Goal: Task Accomplishment & Management: Manage account settings

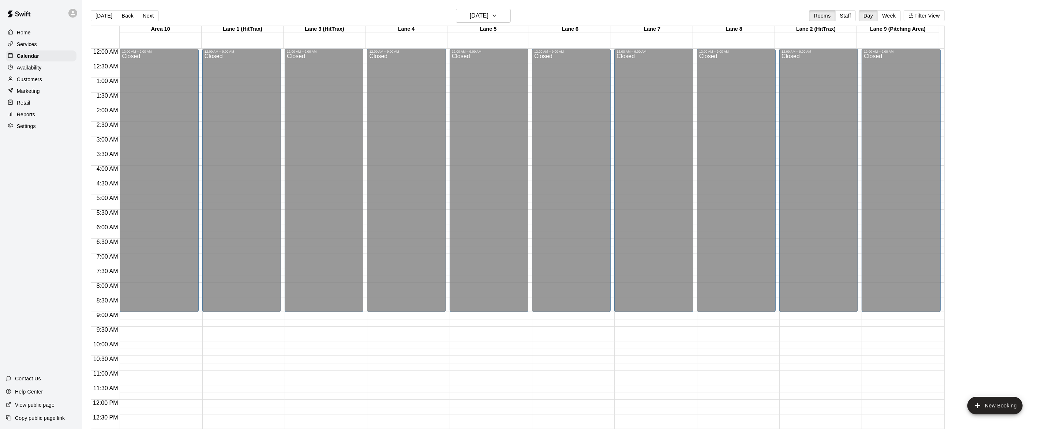
scroll to position [274, 0]
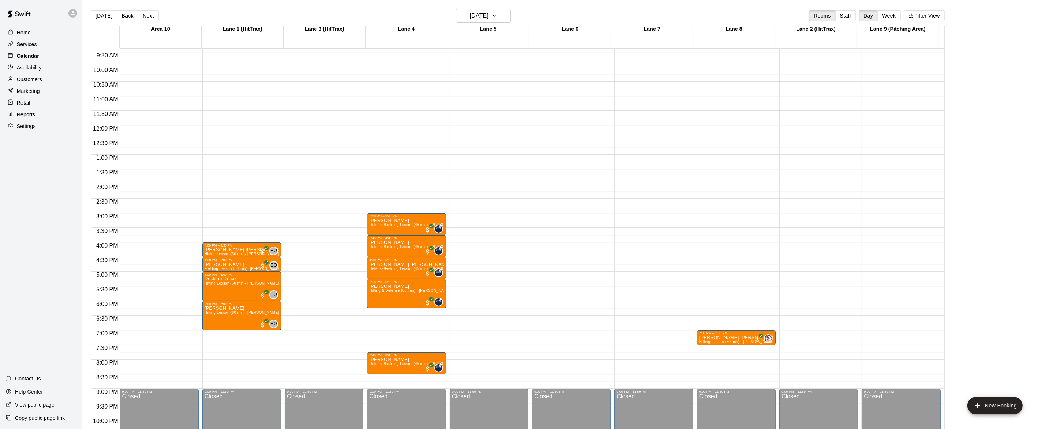
click at [30, 57] on p "Calendar" at bounding box center [28, 55] width 22 height 7
click at [497, 14] on icon "button" at bounding box center [494, 15] width 6 height 9
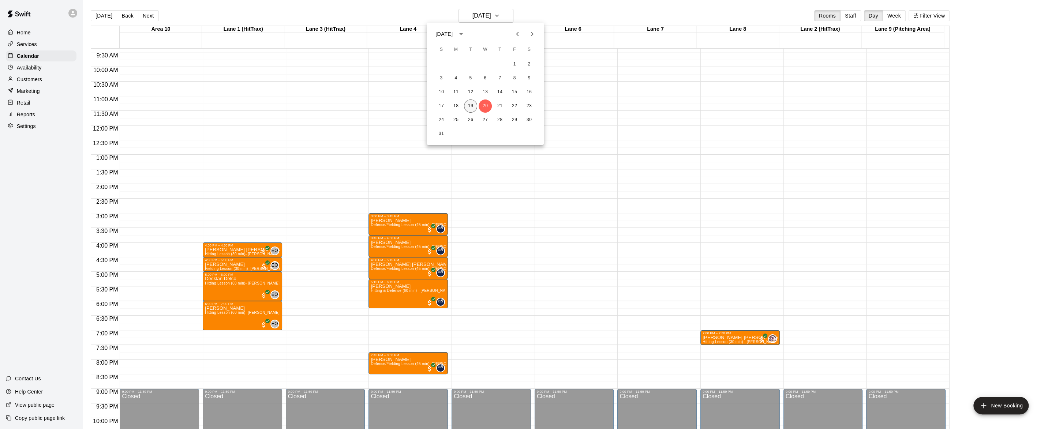
click at [472, 102] on button "19" at bounding box center [470, 106] width 13 height 13
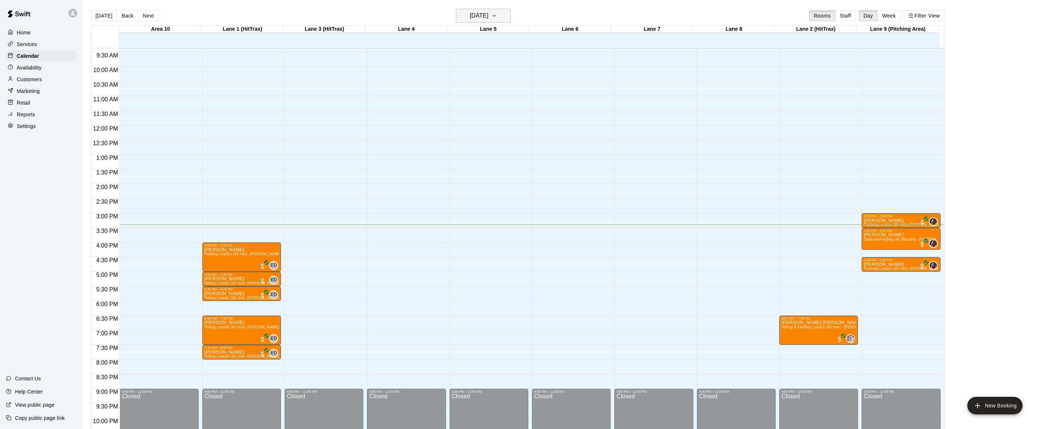
click at [506, 11] on button "[DATE]" at bounding box center [483, 16] width 55 height 14
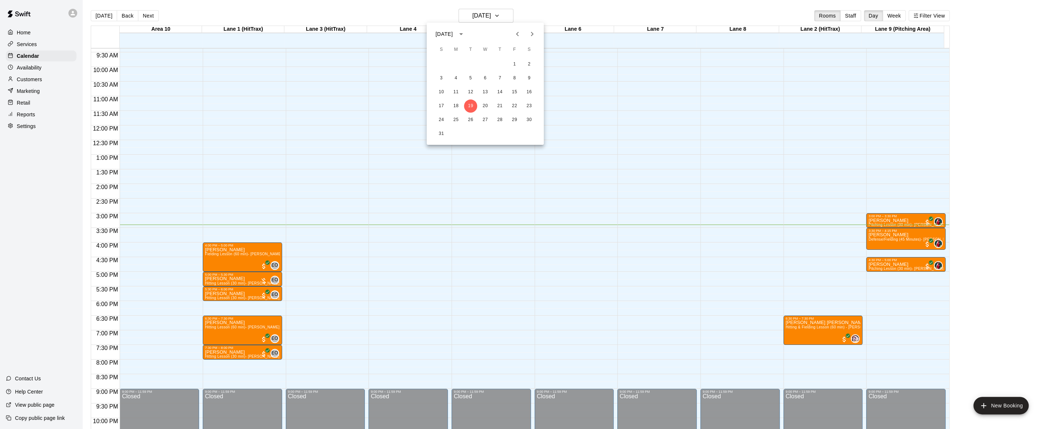
click at [515, 9] on div at bounding box center [524, 214] width 1048 height 429
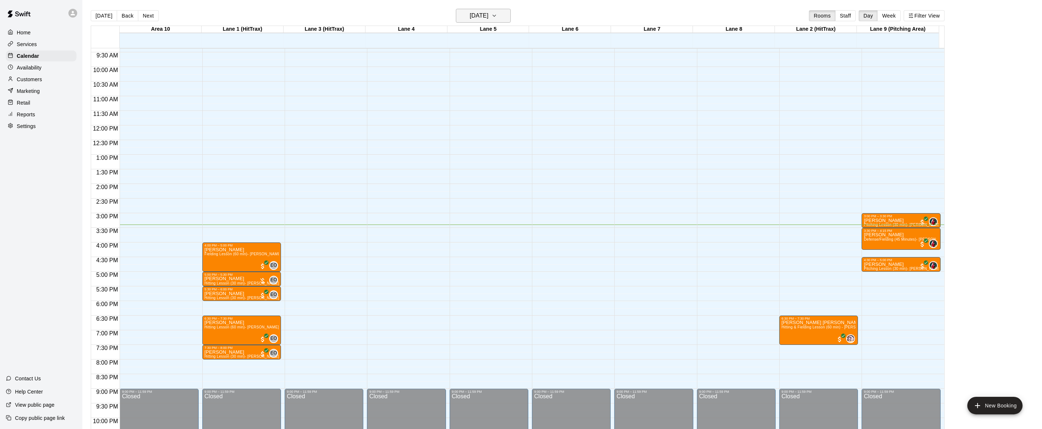
click at [497, 11] on icon "button" at bounding box center [494, 15] width 6 height 9
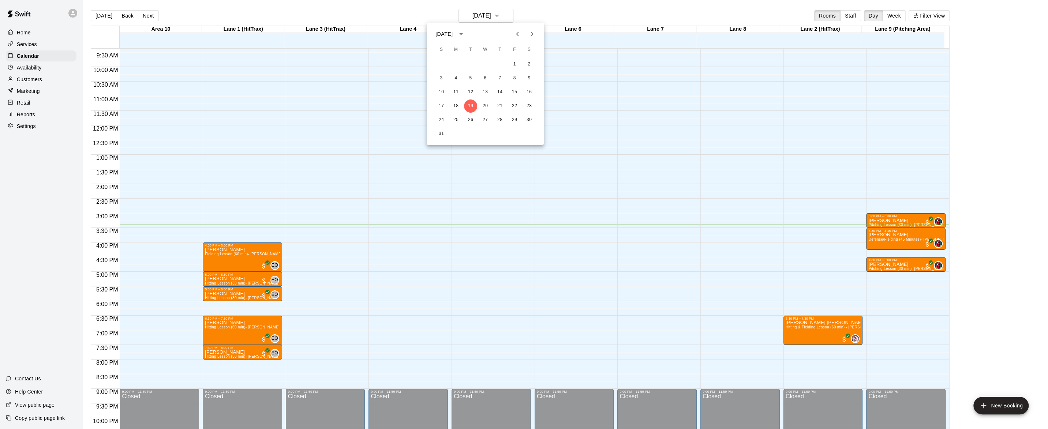
click at [516, 12] on div at bounding box center [524, 214] width 1048 height 429
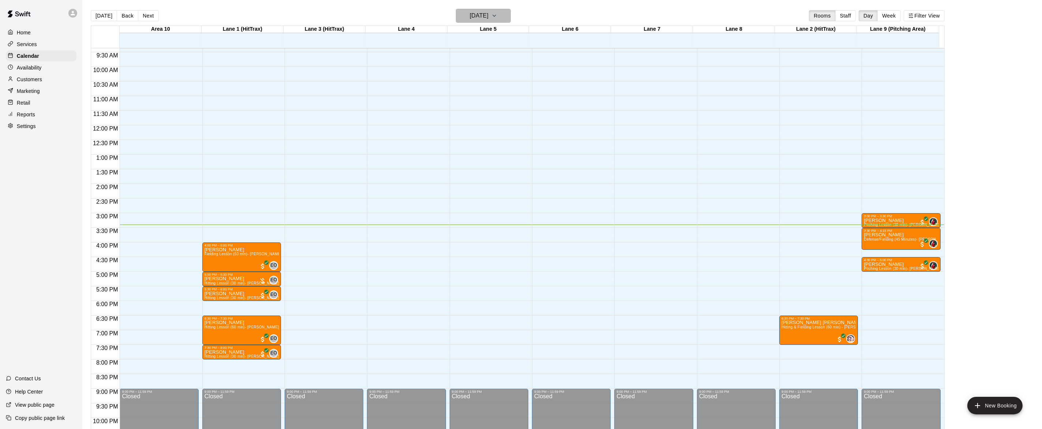
click at [506, 11] on button "[DATE]" at bounding box center [483, 16] width 55 height 14
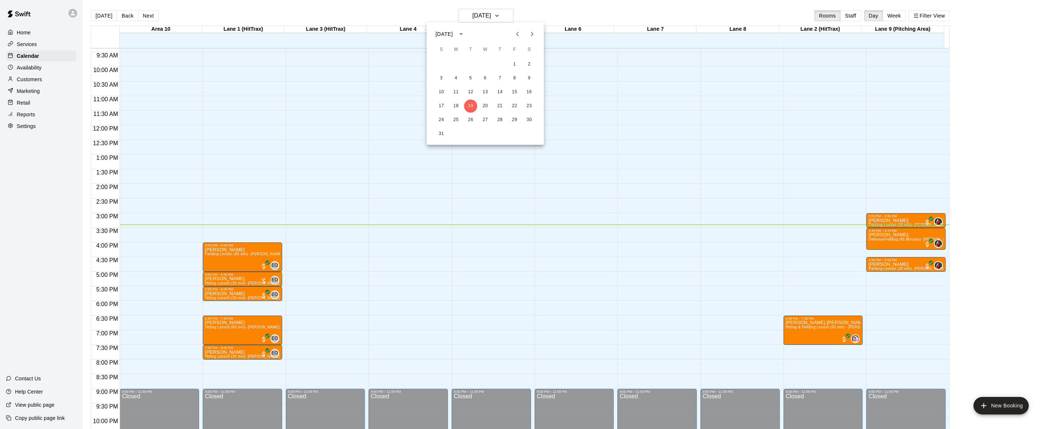
click at [530, 5] on div at bounding box center [524, 214] width 1048 height 429
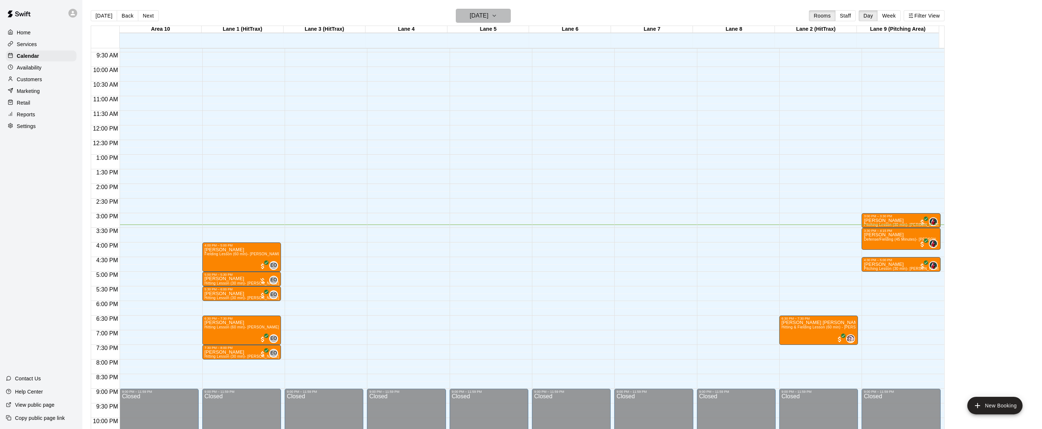
click at [506, 10] on button "[DATE]" at bounding box center [483, 16] width 55 height 14
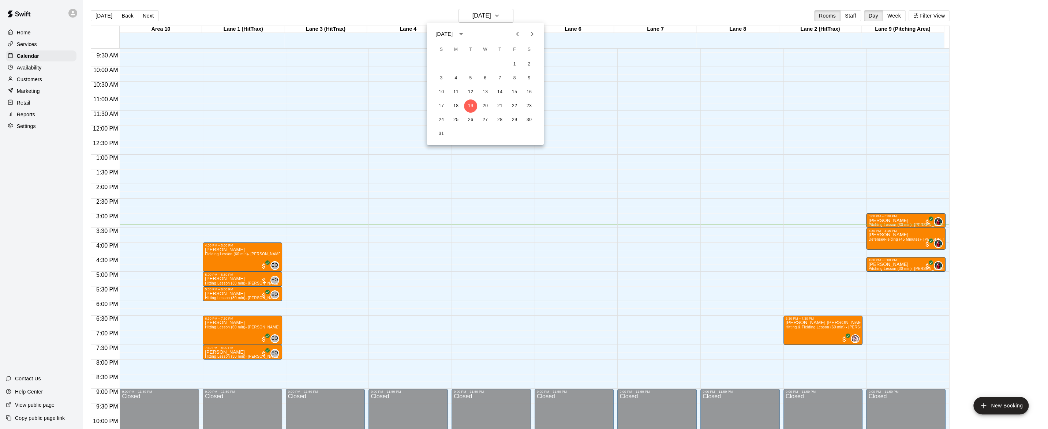
click at [191, 0] on div at bounding box center [524, 214] width 1048 height 429
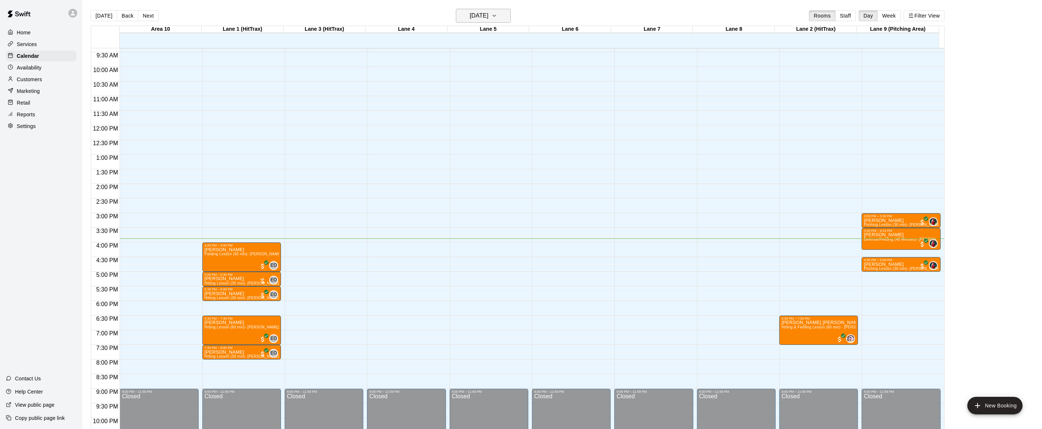
click at [497, 12] on icon "button" at bounding box center [494, 15] width 6 height 9
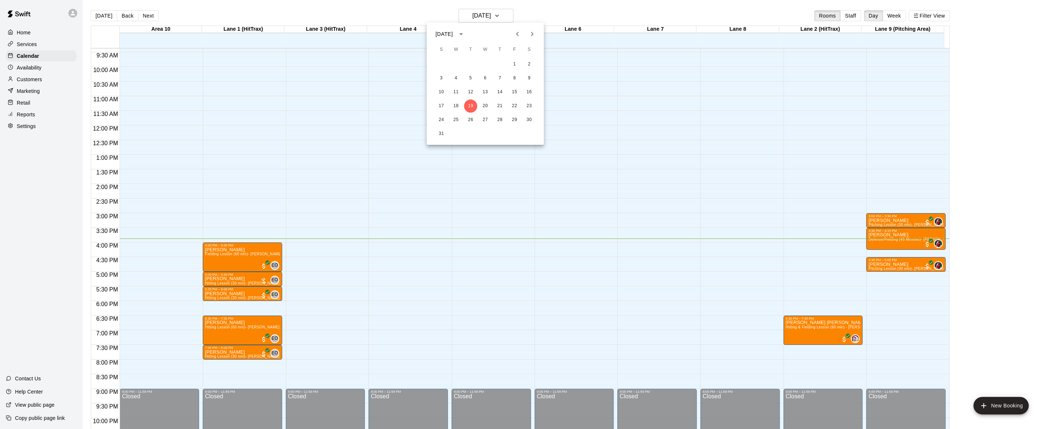
click at [506, 11] on div at bounding box center [524, 214] width 1048 height 429
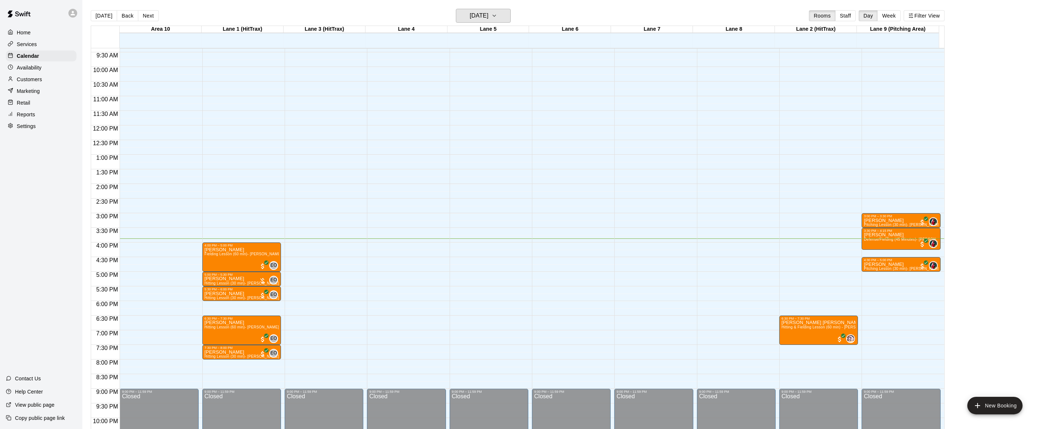
click at [497, 11] on icon "button" at bounding box center [494, 15] width 6 height 9
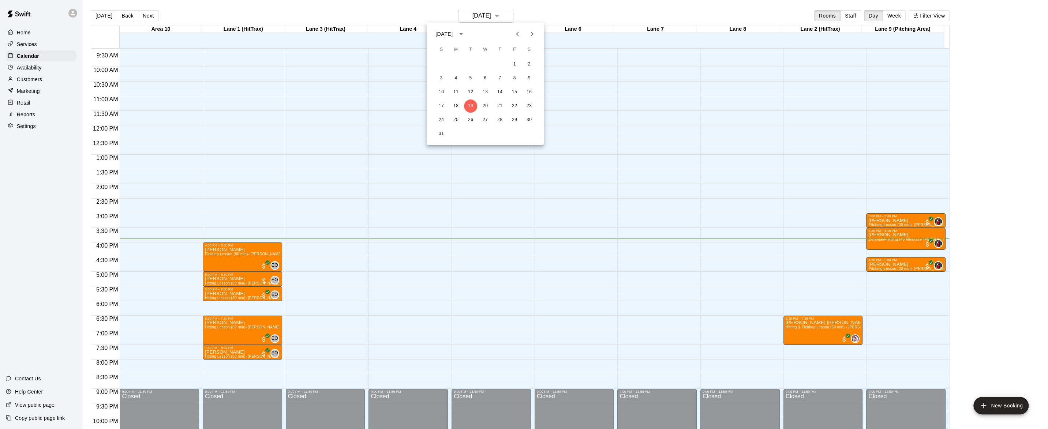
click at [425, 14] on div at bounding box center [524, 214] width 1048 height 429
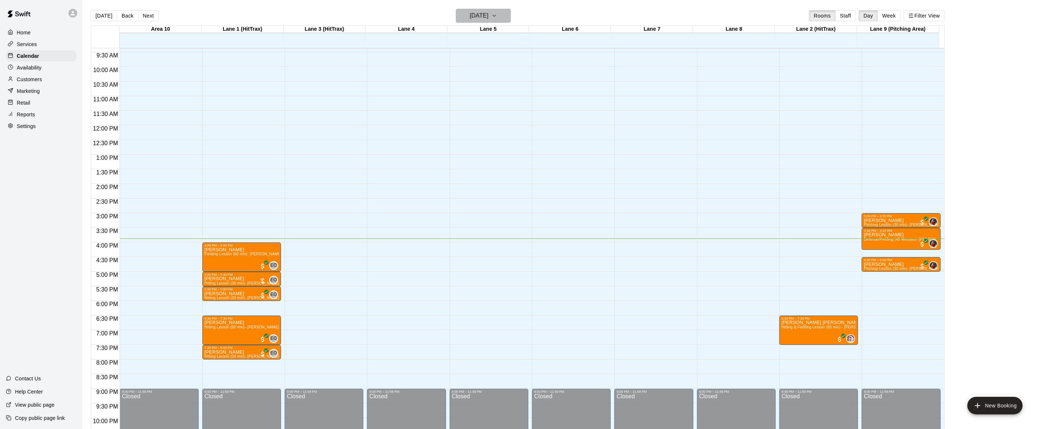
click at [497, 14] on icon "button" at bounding box center [494, 15] width 6 height 9
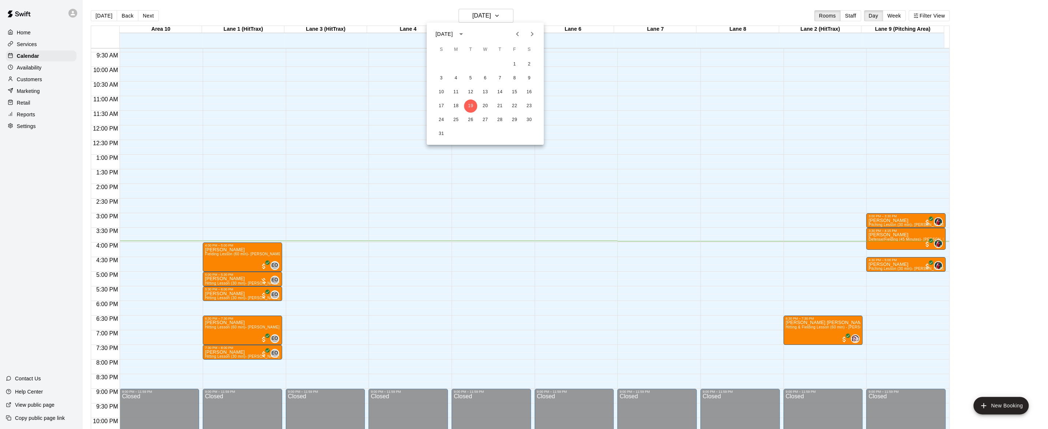
click at [31, 54] on div at bounding box center [524, 214] width 1048 height 429
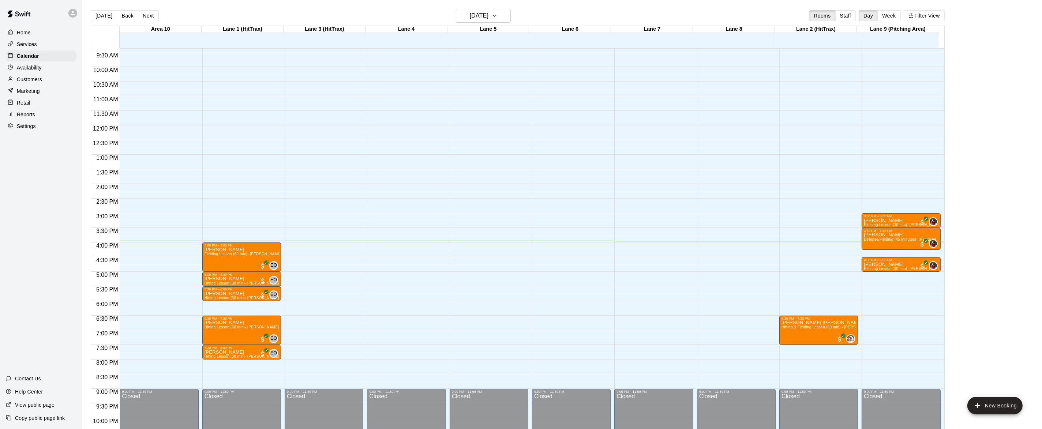
click at [27, 33] on p "Home" at bounding box center [24, 32] width 14 height 7
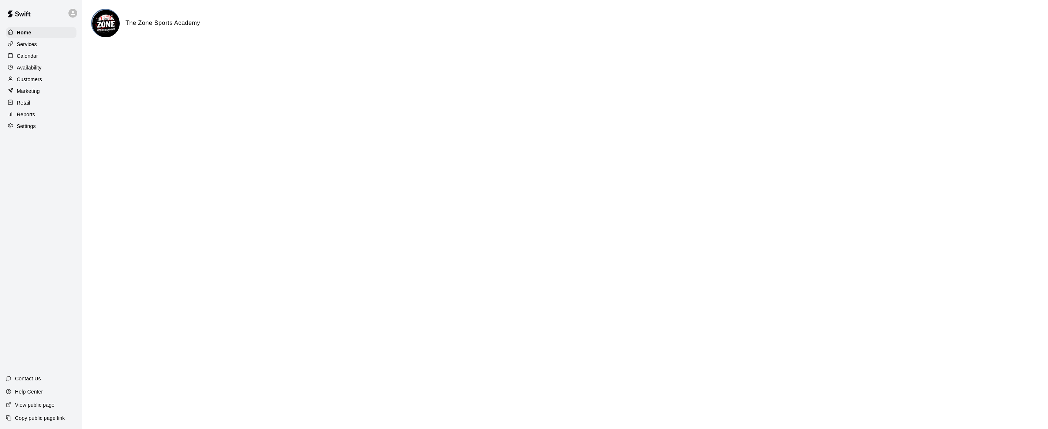
click at [31, 57] on p "Calendar" at bounding box center [27, 55] width 21 height 7
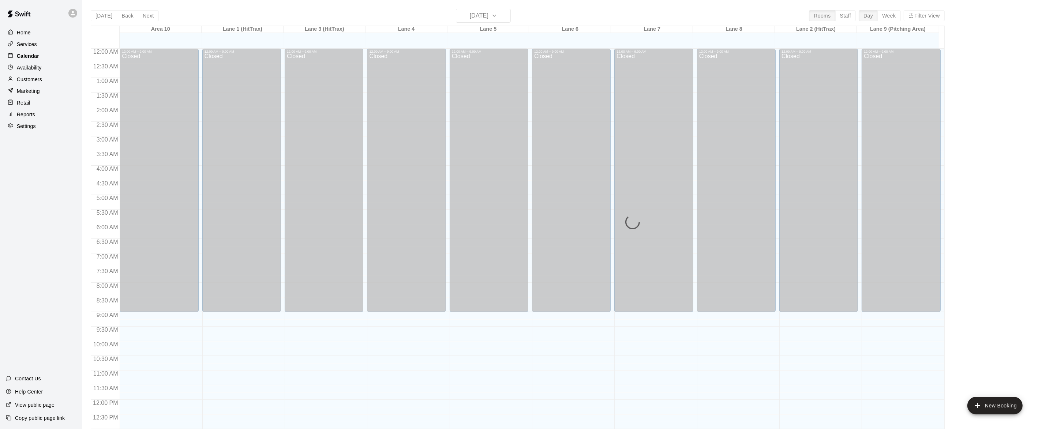
scroll to position [291, 0]
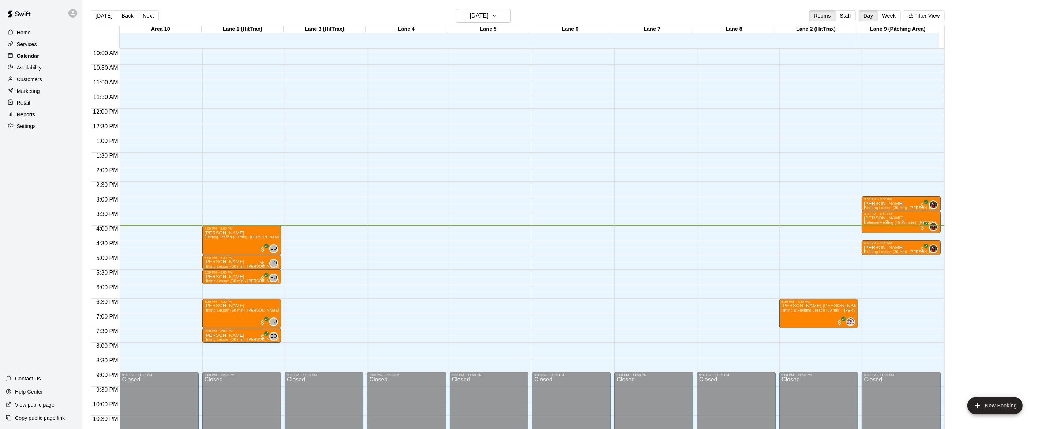
click at [36, 55] on p "Calendar" at bounding box center [28, 55] width 22 height 7
click at [497, 15] on icon "button" at bounding box center [494, 15] width 6 height 9
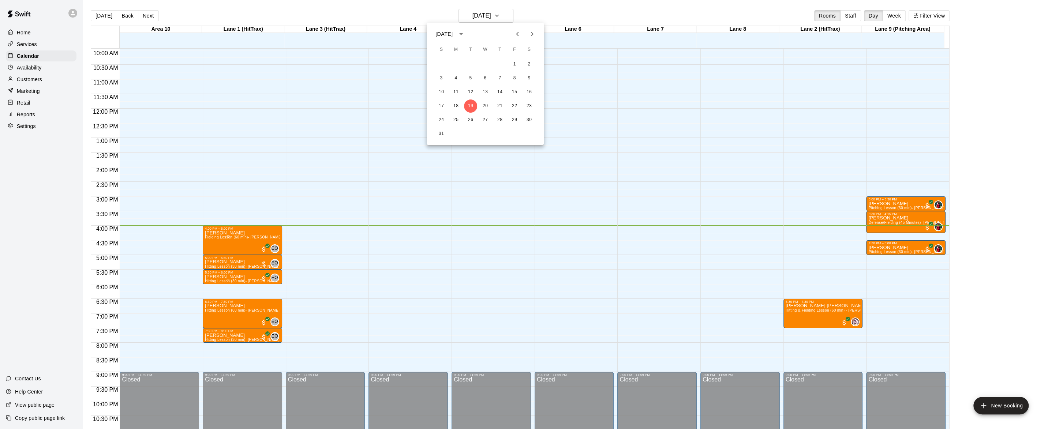
click at [506, 15] on div at bounding box center [524, 214] width 1048 height 429
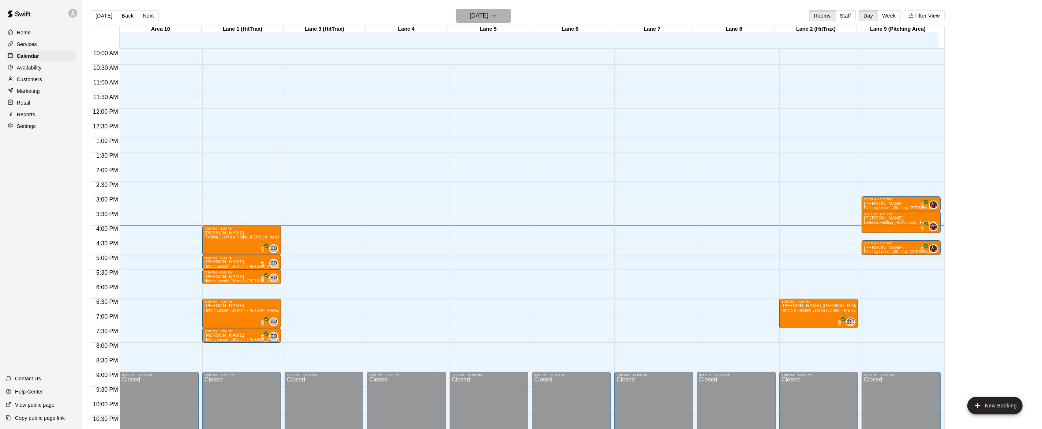
click at [496, 15] on icon "button" at bounding box center [494, 15] width 3 height 1
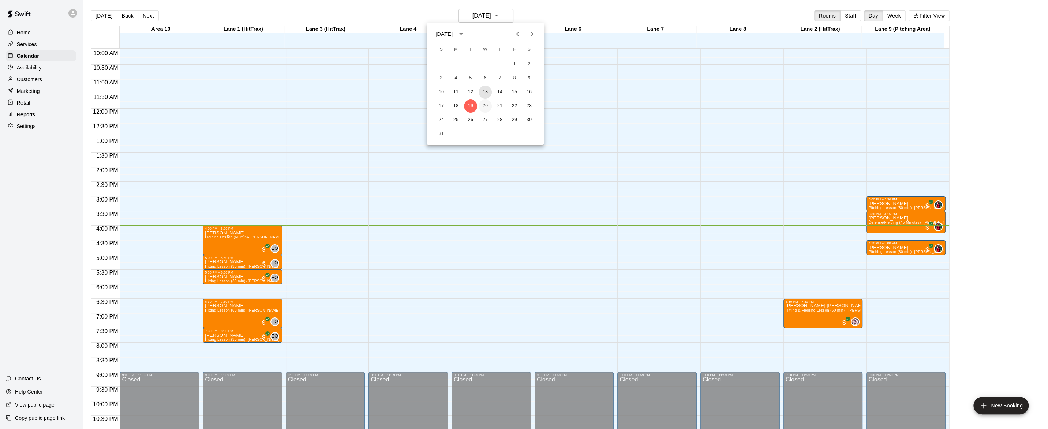
click at [485, 102] on div "1 2 3 4 5 6 7 8 9 10 11 12 13 14 15 16 17 18 19 20 21 22 23 24 25 26 27 28 29 3…" at bounding box center [485, 99] width 117 height 84
click at [484, 102] on button "20" at bounding box center [485, 106] width 13 height 13
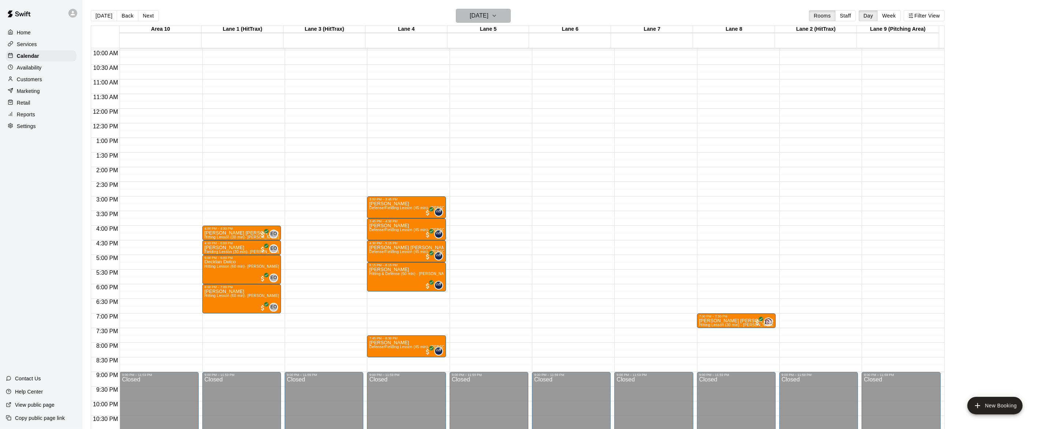
click at [510, 9] on button "[DATE]" at bounding box center [483, 16] width 55 height 14
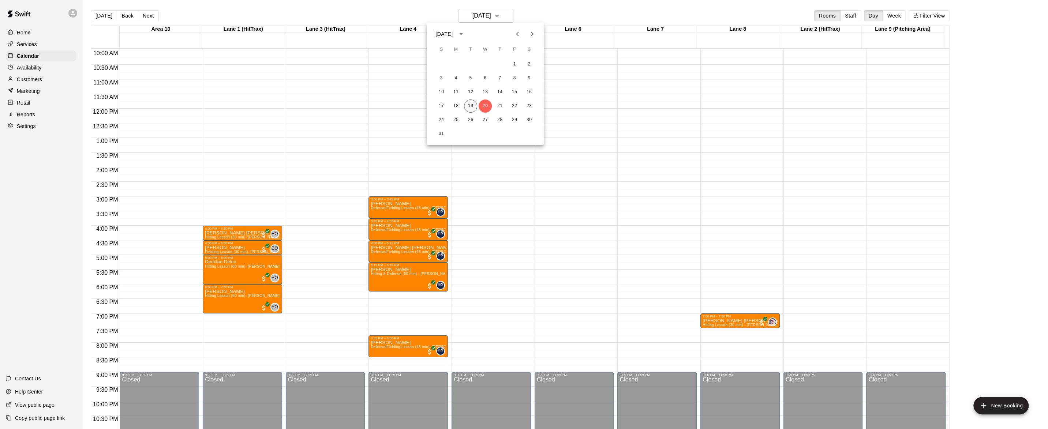
click at [467, 102] on button "19" at bounding box center [470, 106] width 13 height 13
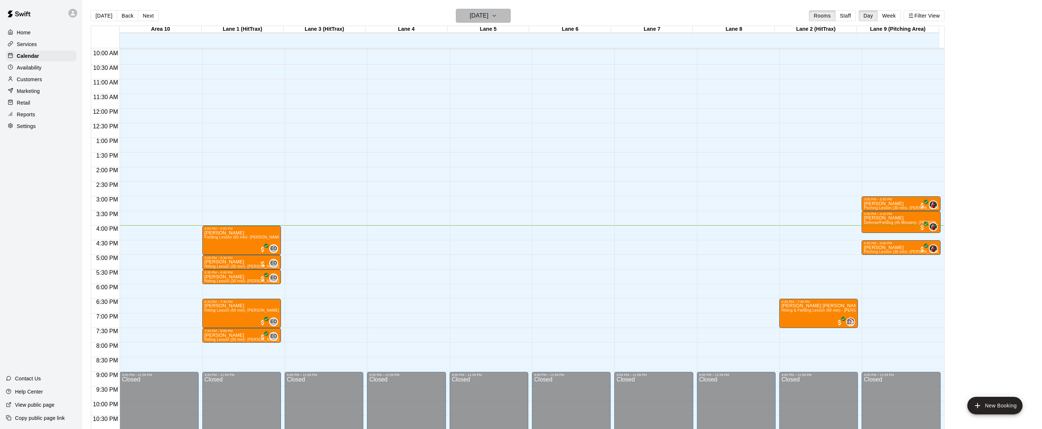
click at [497, 12] on icon "button" at bounding box center [494, 15] width 6 height 9
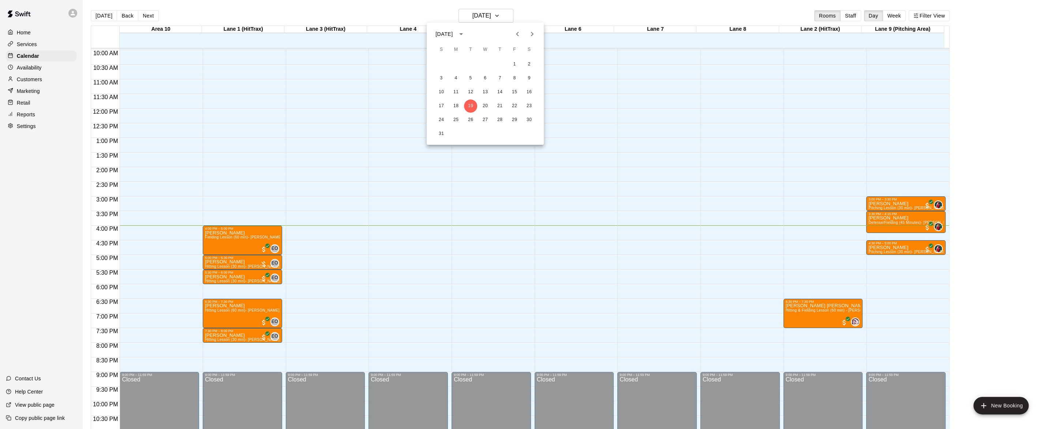
click at [525, 16] on div at bounding box center [524, 214] width 1048 height 429
